Goal: Task Accomplishment & Management: Complete application form

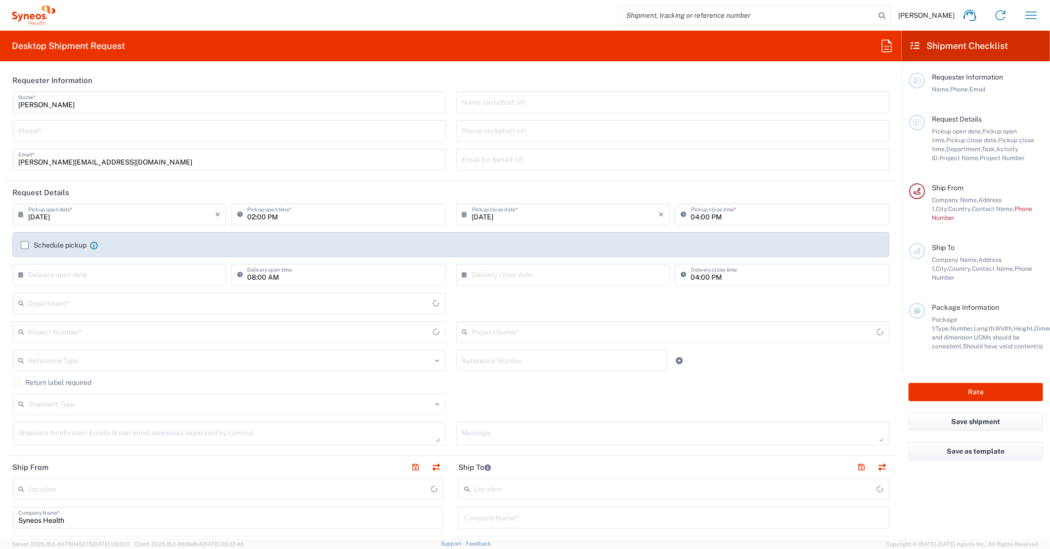
type input "[GEOGRAPHIC_DATA]"
type input "8350"
type input "Syneos Health [GEOGRAPHIC_DATA] K.K. (Osaka Office)"
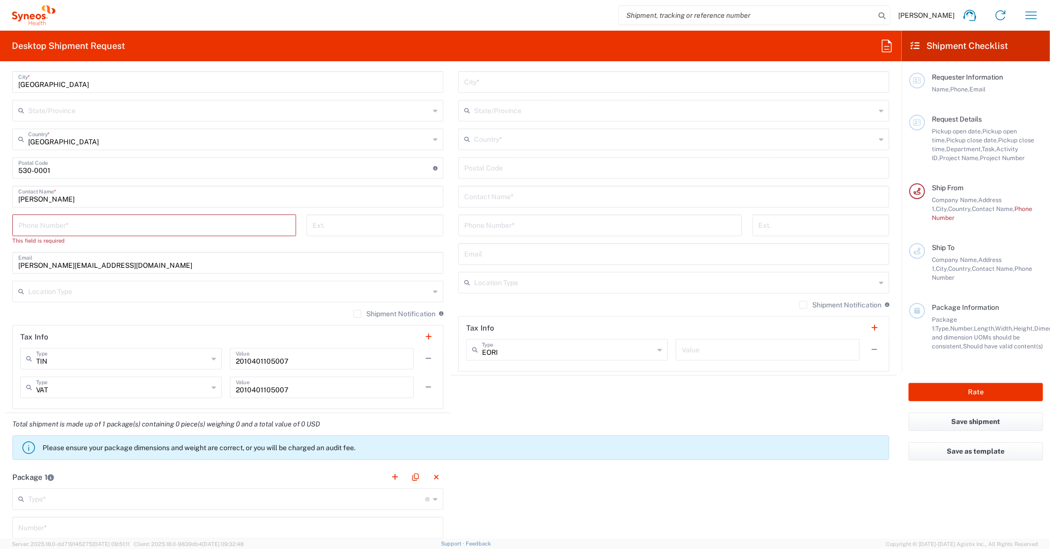
scroll to position [564, 0]
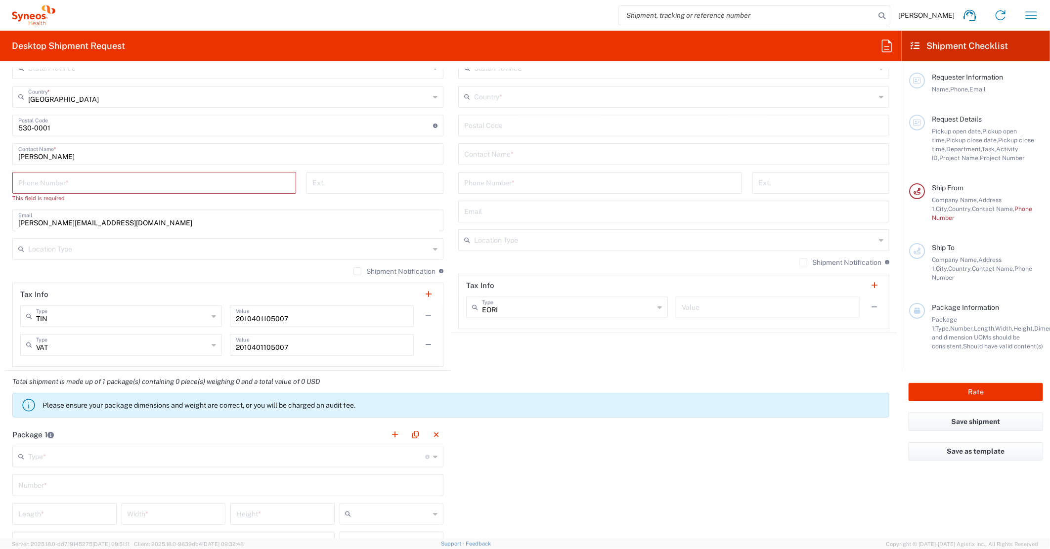
click at [534, 422] on div "Total shipment is made up of 1 package(s) containing 0 piece(s) weighing 0 and …" at bounding box center [451, 397] width 902 height 53
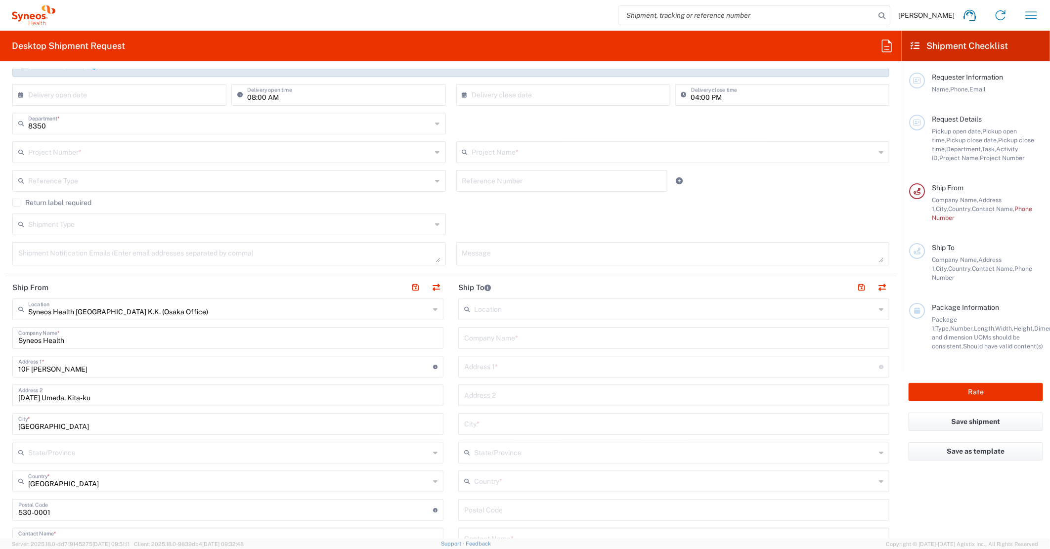
scroll to position [0, 0]
